Goal: Task Accomplishment & Management: Use online tool/utility

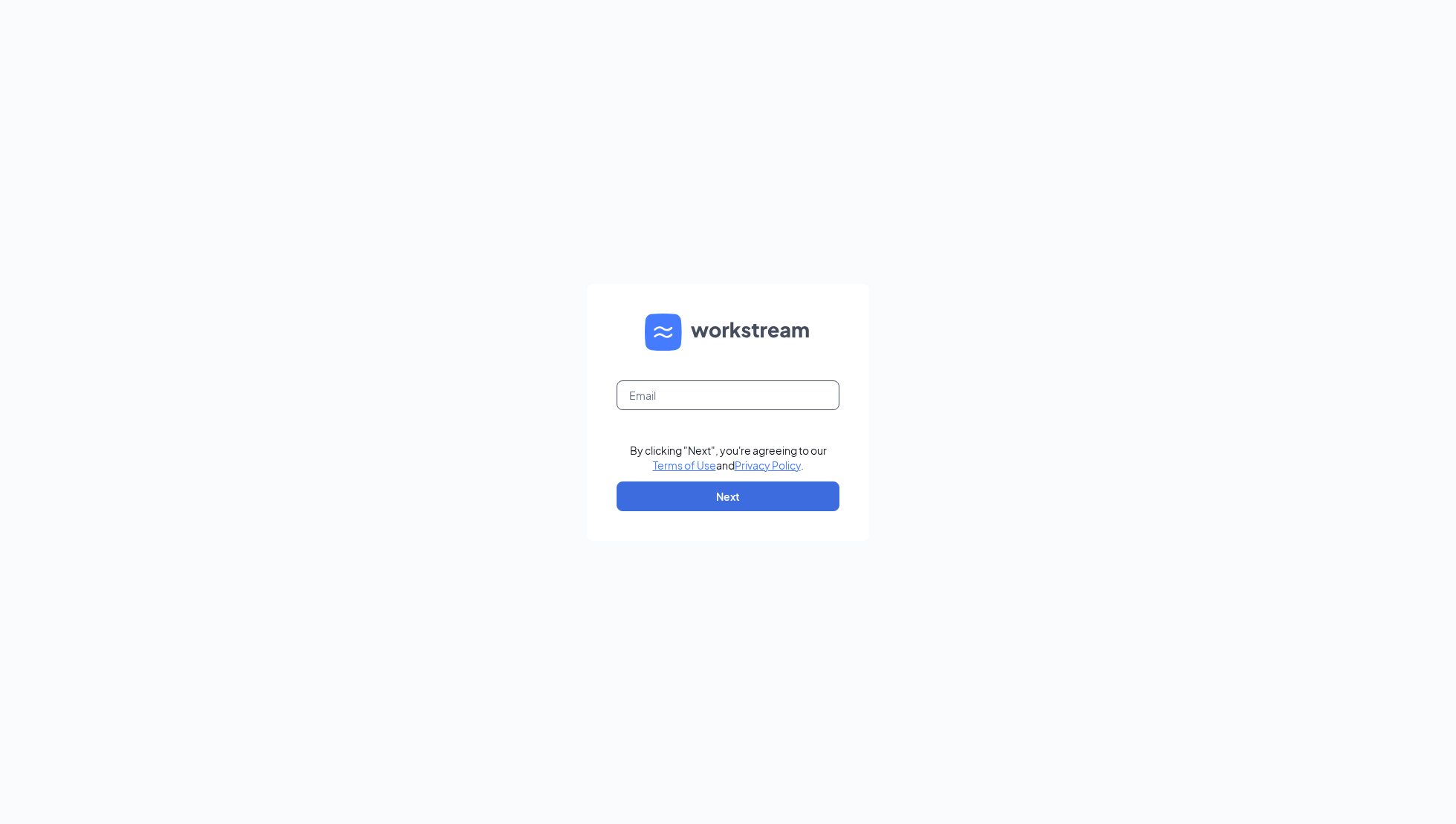
click at [676, 390] on input "text" at bounding box center [728, 395] width 223 height 30
type input "[PERSON_NAME][EMAIL_ADDRESS][PERSON_NAME][DOMAIN_NAME]"
click at [730, 497] on button "Next" at bounding box center [728, 496] width 223 height 30
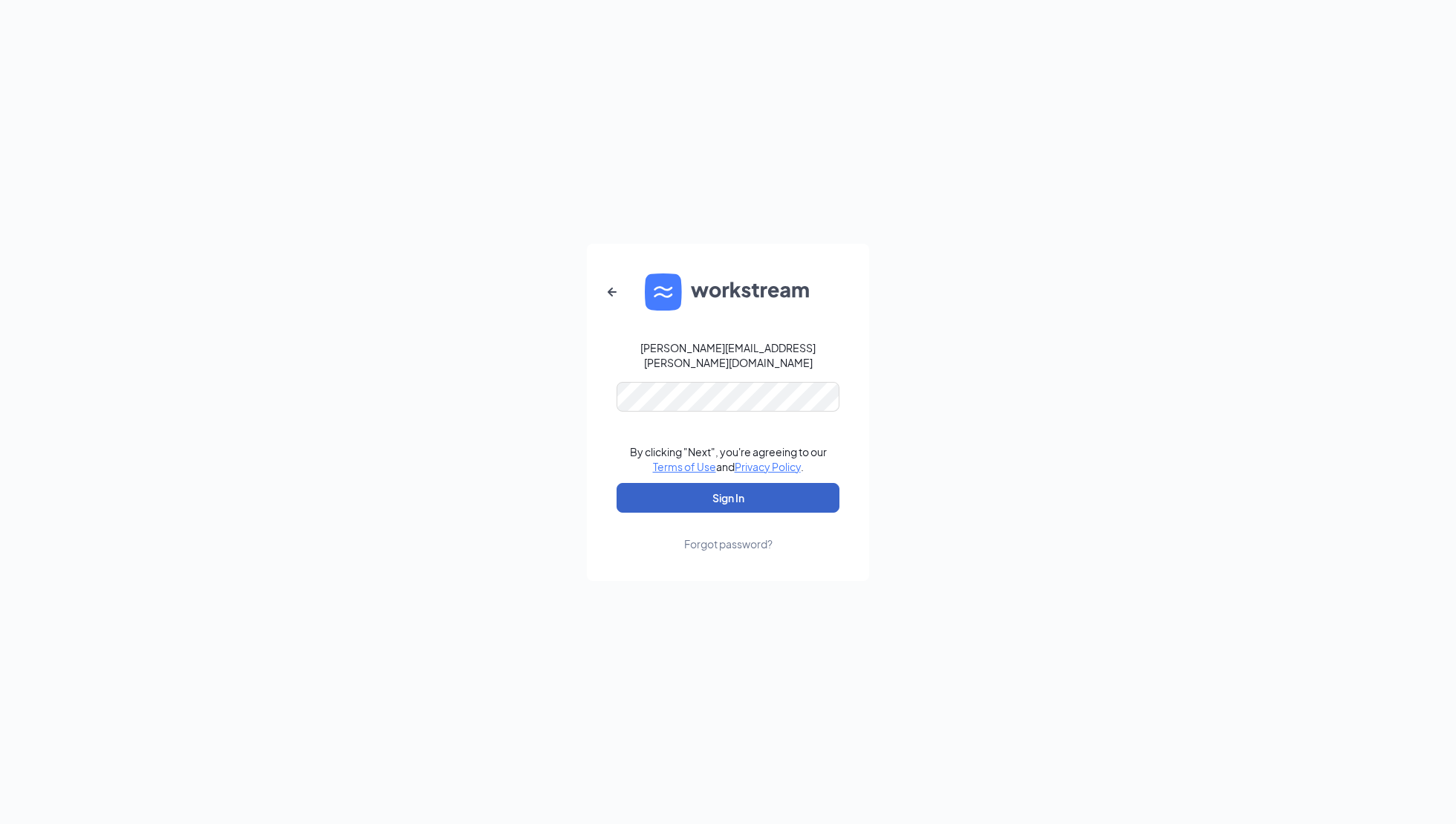
click at [730, 490] on button "Sign In" at bounding box center [728, 497] width 223 height 30
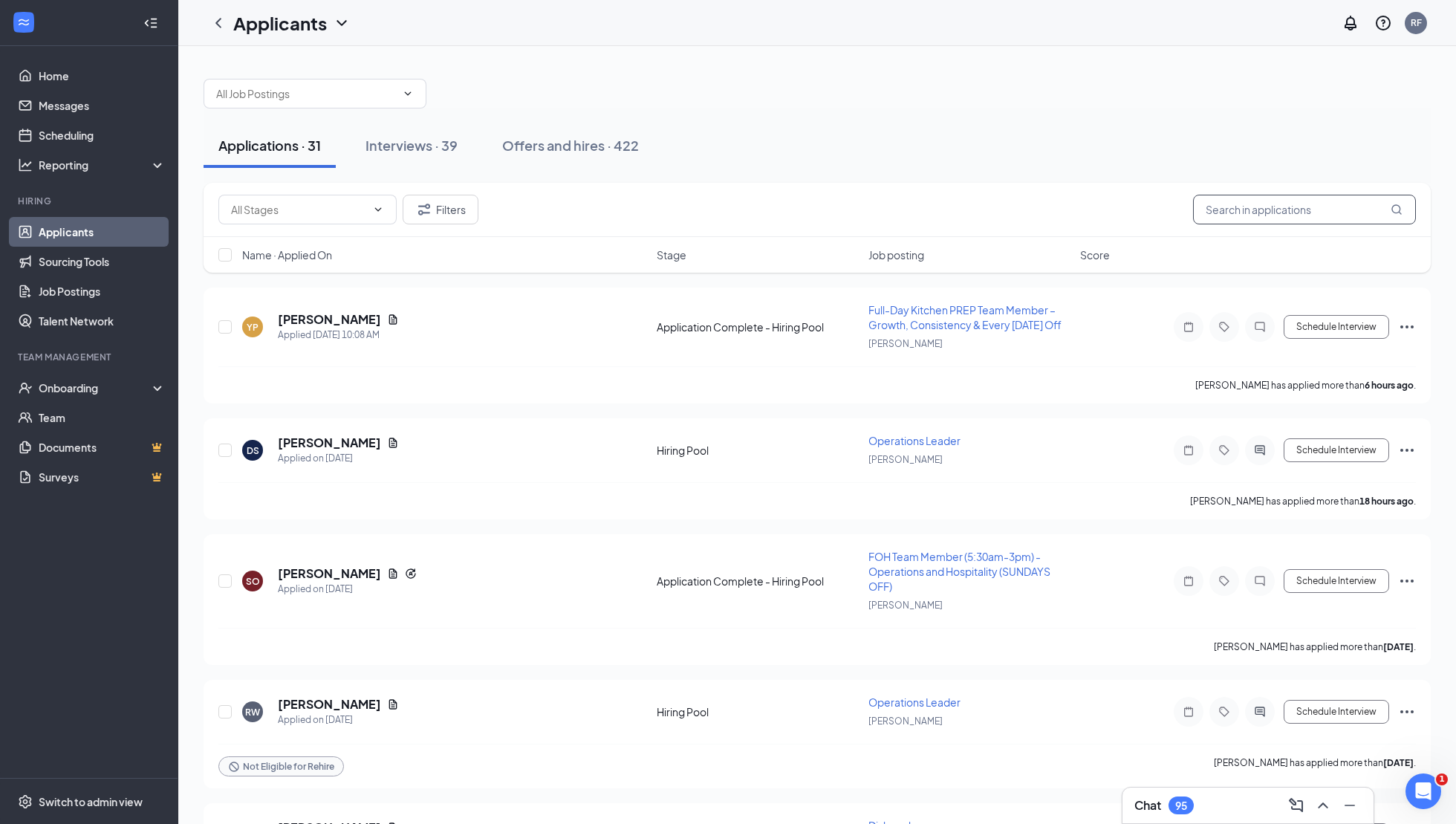
click at [1251, 213] on input "text" at bounding box center [1305, 209] width 223 height 30
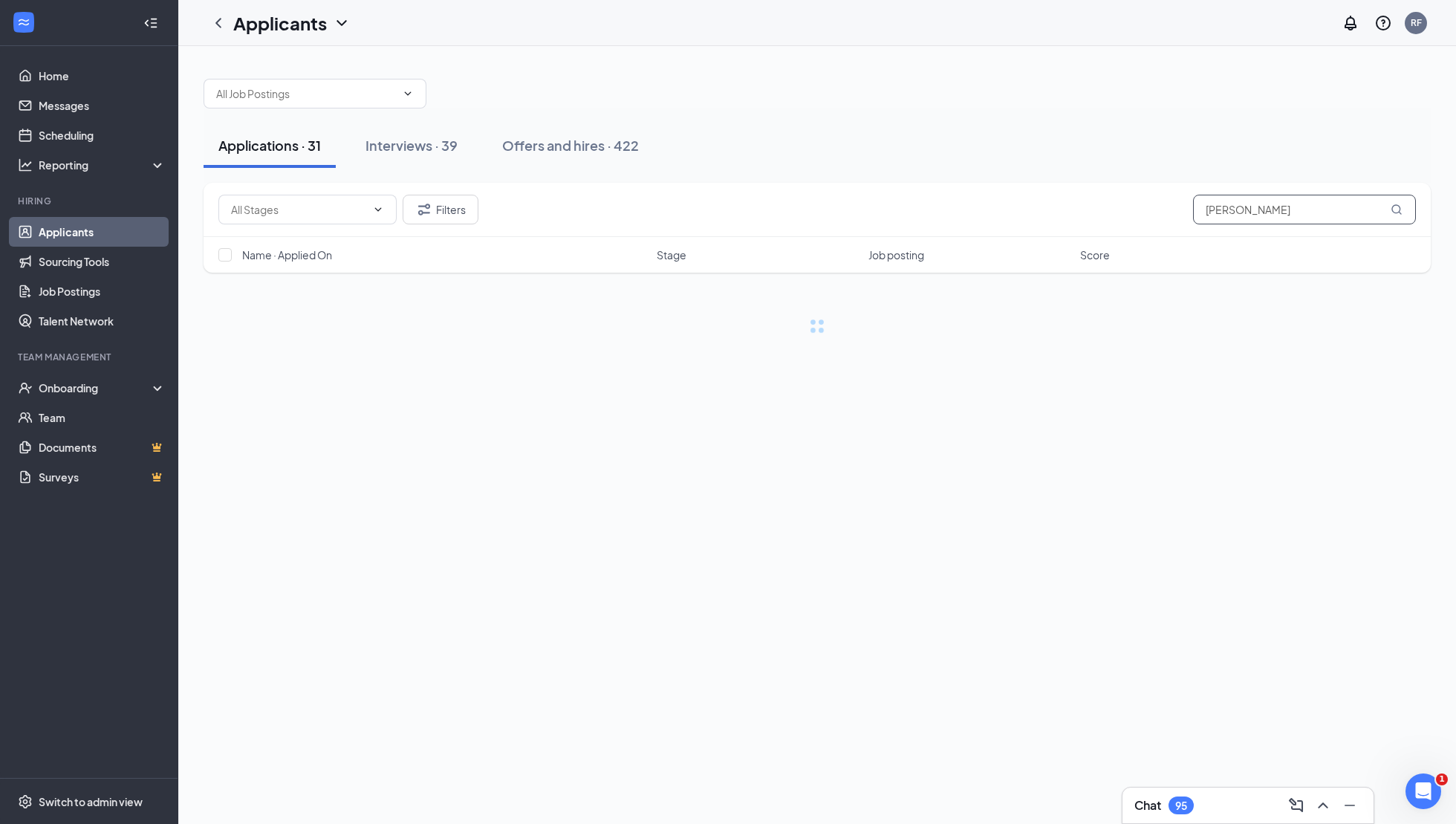
type input "[PERSON_NAME]"
click at [865, 510] on link "Interviews" at bounding box center [863, 513] width 51 height 14
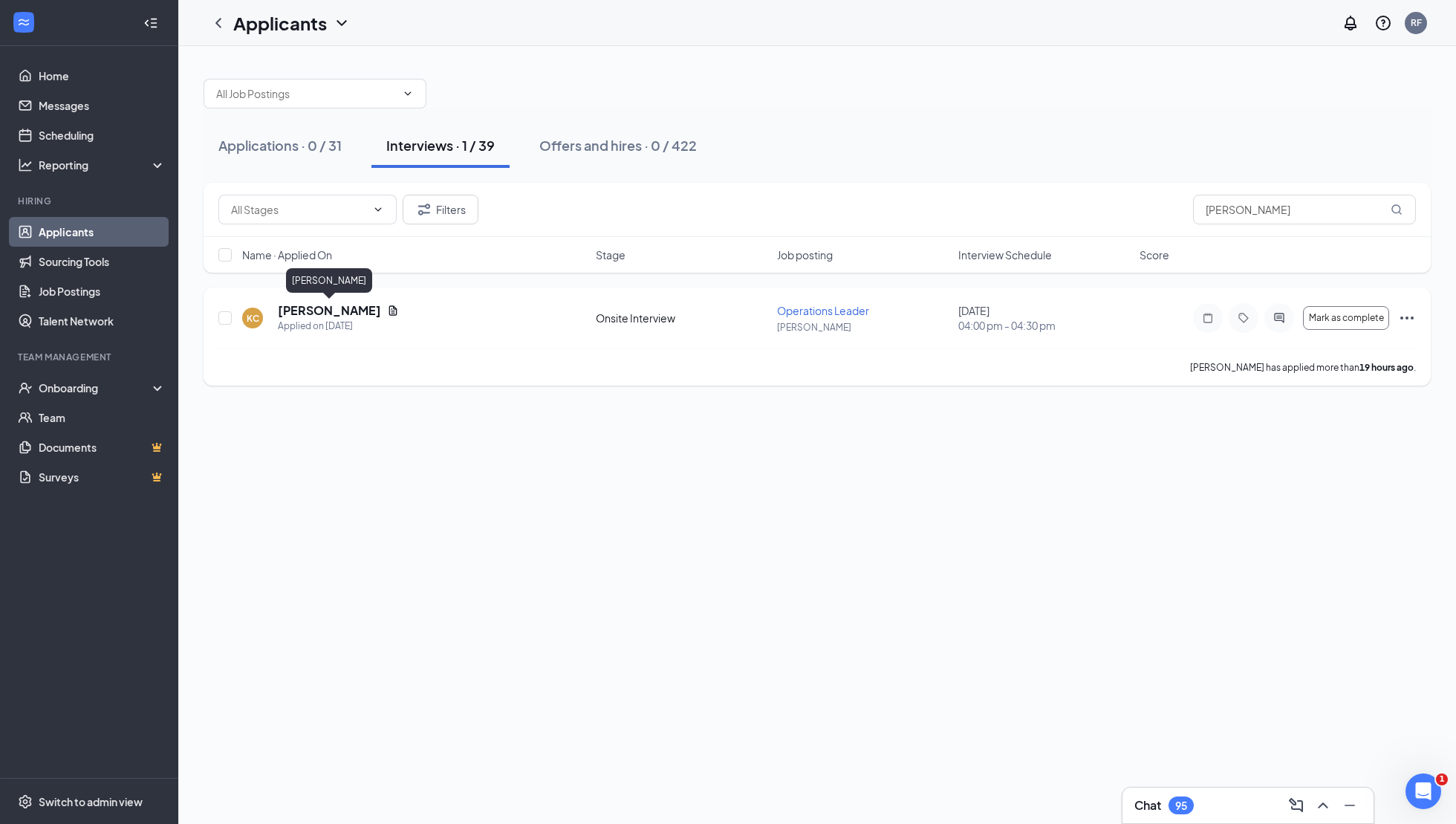
click at [315, 311] on h5 "[PERSON_NAME]" at bounding box center [329, 311] width 103 height 17
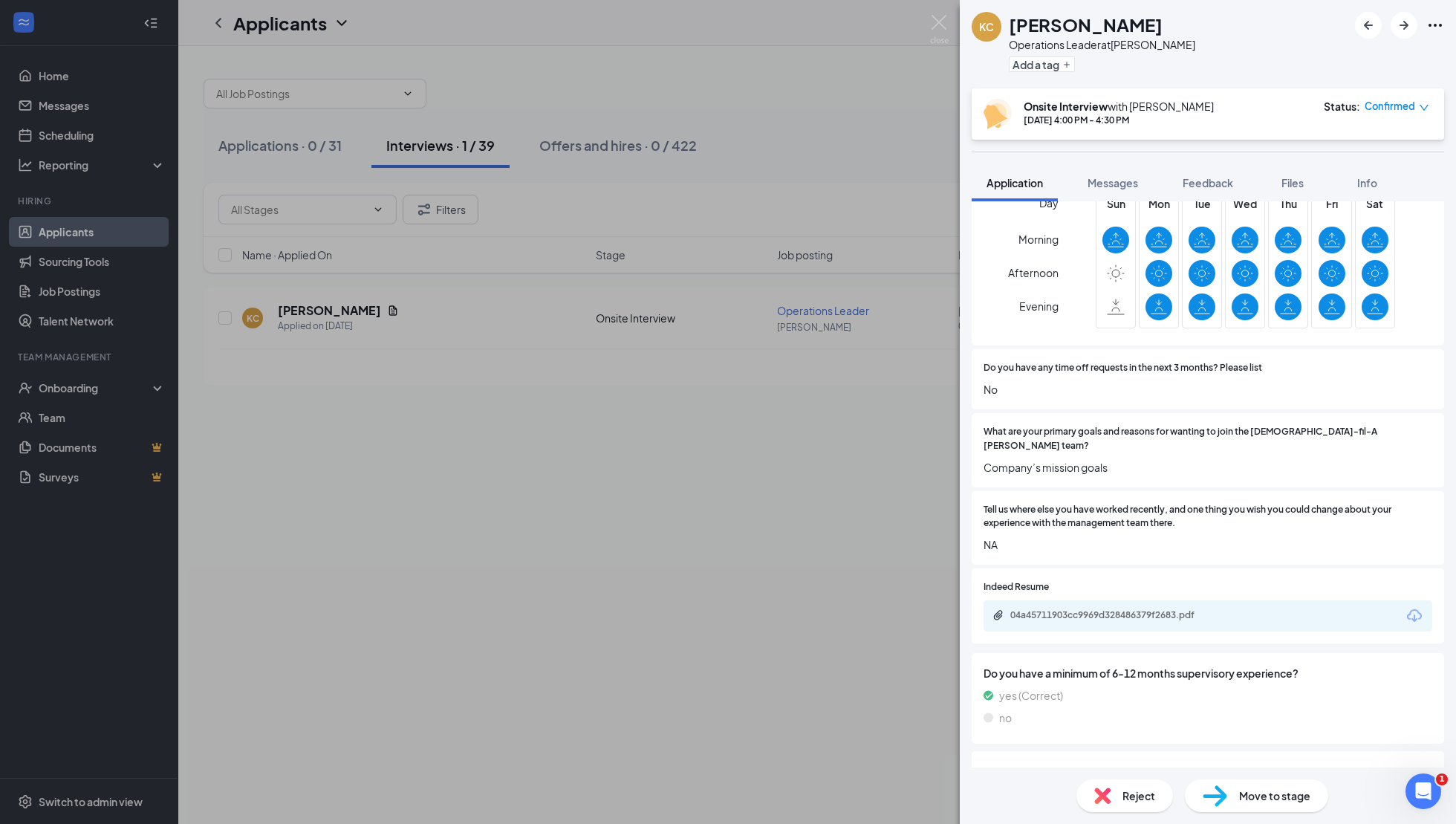
scroll to position [1013, 0]
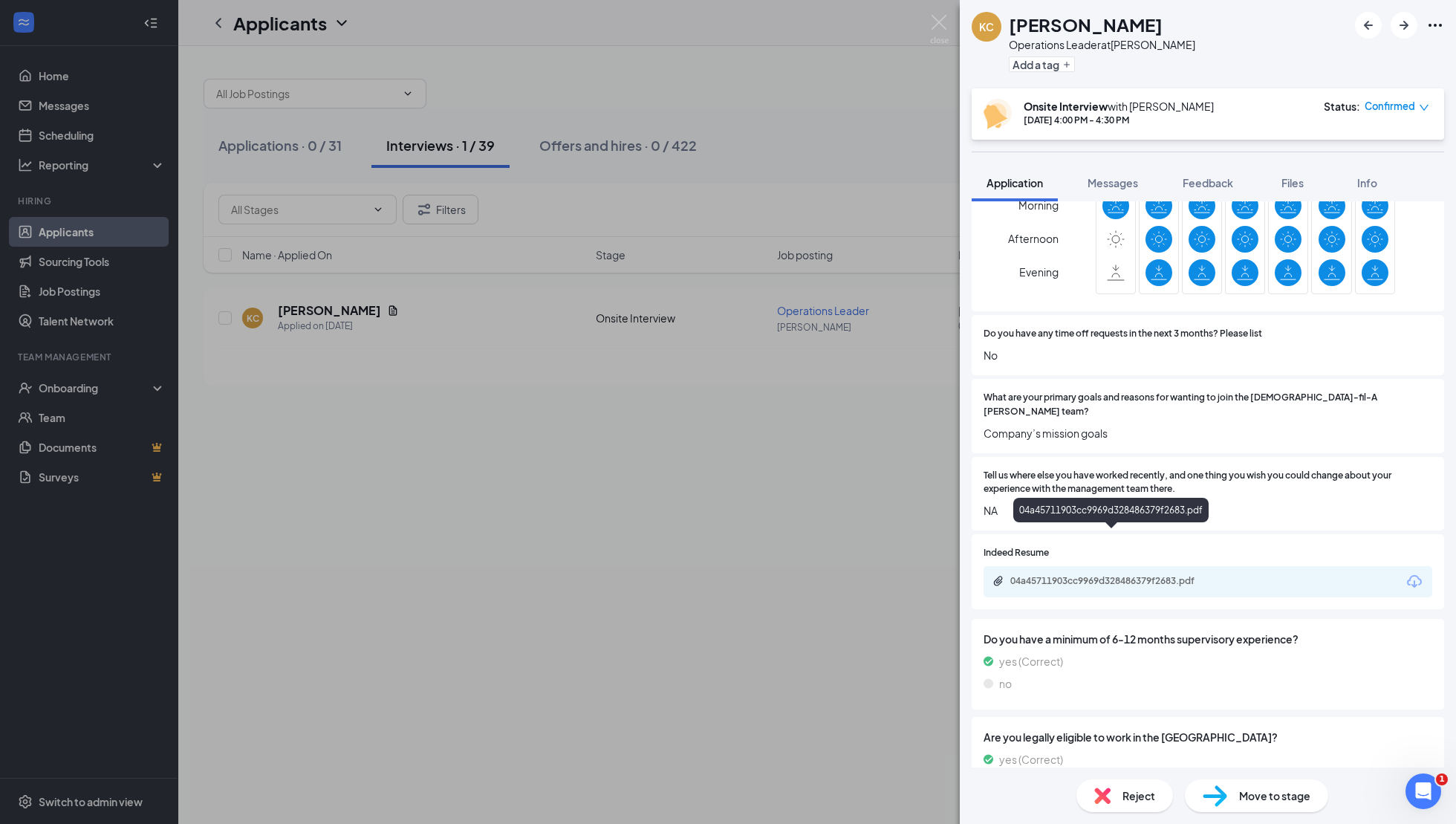
click at [1148, 576] on div "04a45711903cc9969d328486379f2683.pdf" at bounding box center [1114, 582] width 208 height 12
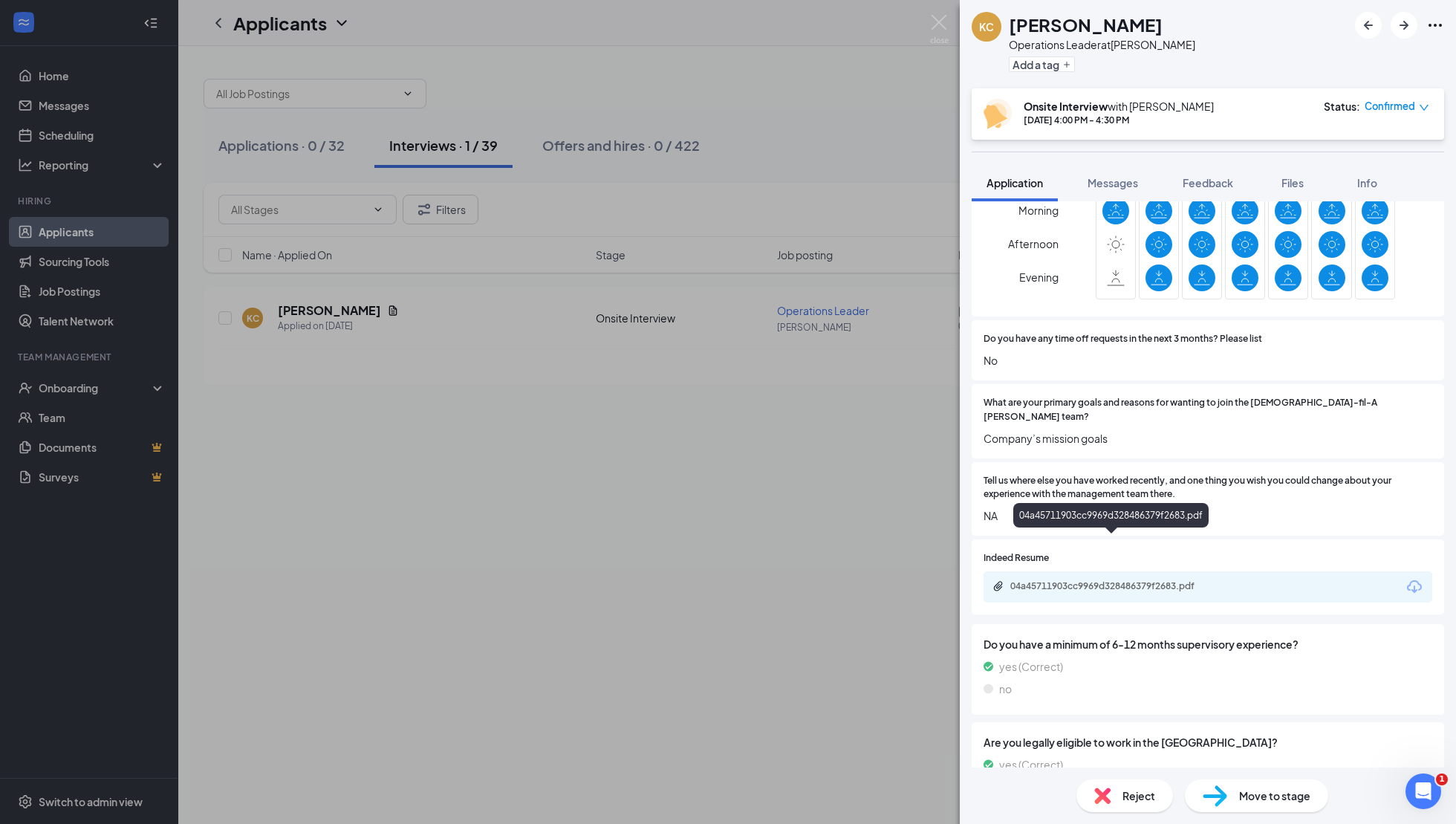
click at [1140, 580] on div "04a45711903cc9969d328486379f2683.pdf" at bounding box center [1114, 586] width 208 height 12
